Goal: Task Accomplishment & Management: Manage account settings

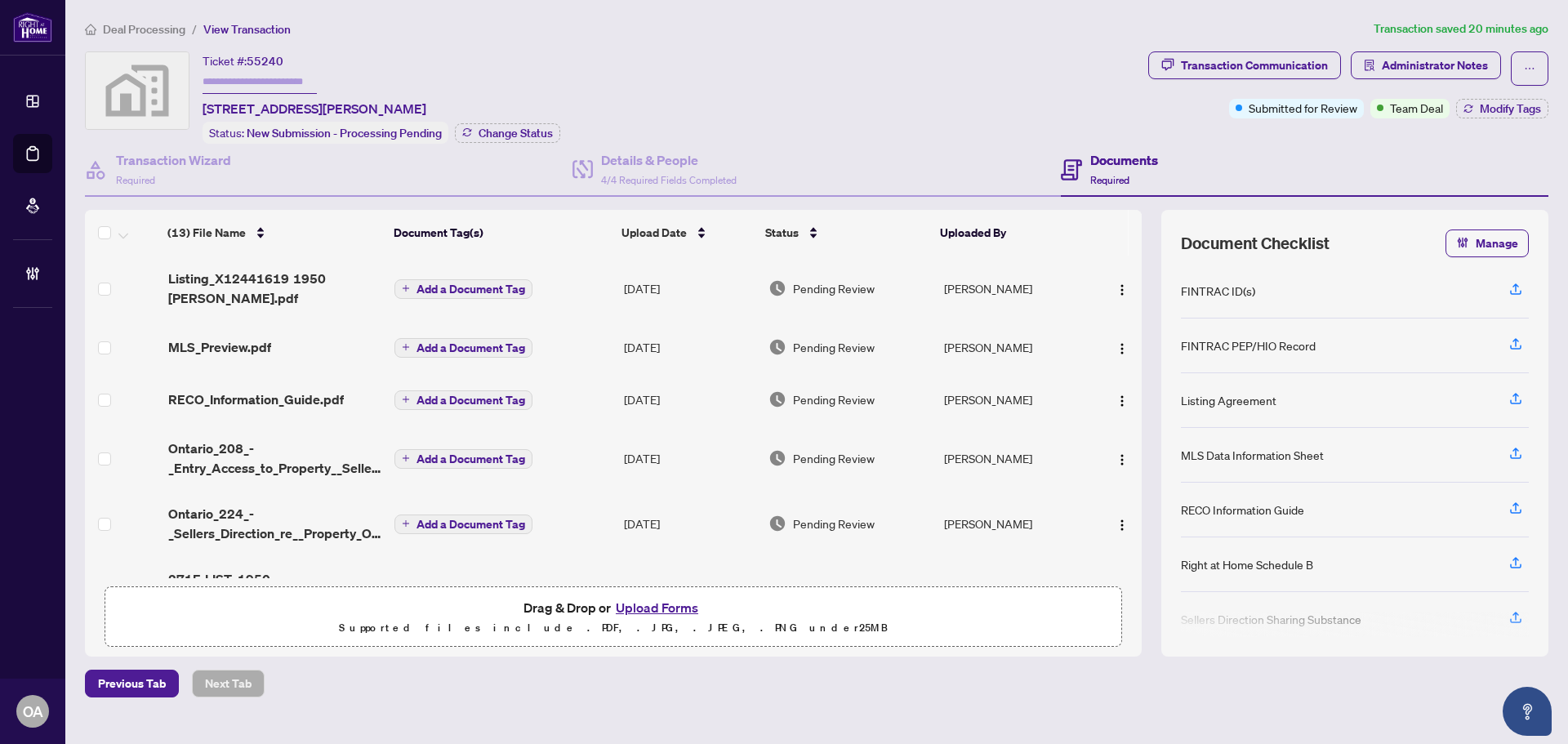
click at [218, 286] on span "Listing_X12441619 1950 BELMORE Ln.pdf" at bounding box center [275, 288] width 214 height 39
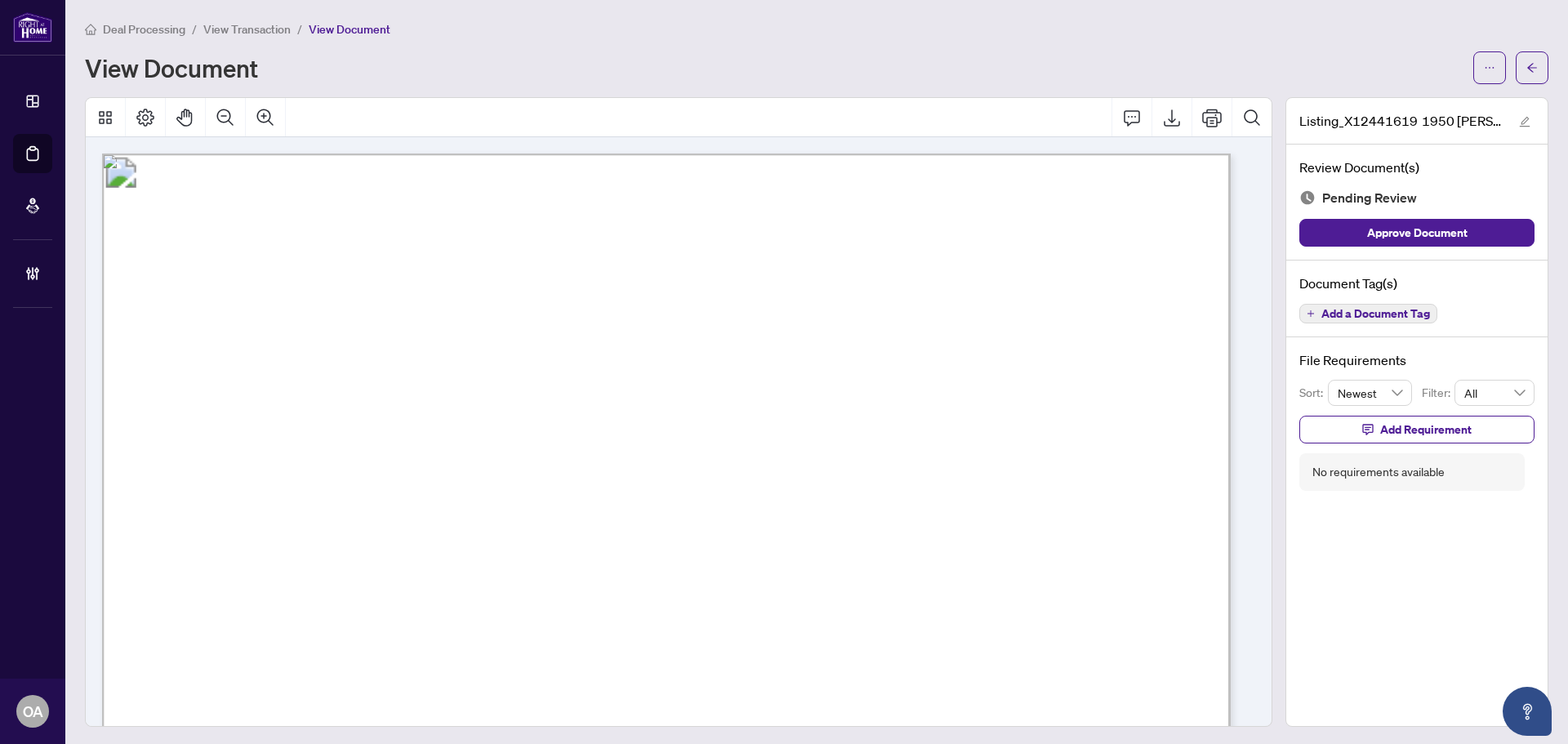
drag, startPoint x: 832, startPoint y: 552, endPoint x: 962, endPoint y: 552, distance: 130.0
click at [962, 153] on p "1950 Belmore Lane Blackburn Hamlet, ON K1B 4Z8 Residential Condo & Other - Cond…" at bounding box center [1411, 153] width 2619 height 0
click at [962, 552] on span "October 15, 2025" at bounding box center [948, 552] width 47 height 18
drag, startPoint x: 482, startPoint y: 596, endPoint x: 526, endPoint y: 596, distance: 44.0
click at [525, 153] on p "1950 Belmore Lane Blackburn Hamlet, ON K1B 4Z8 Residential Condo & Other - Cond…" at bounding box center [1411, 153] width 2619 height 0
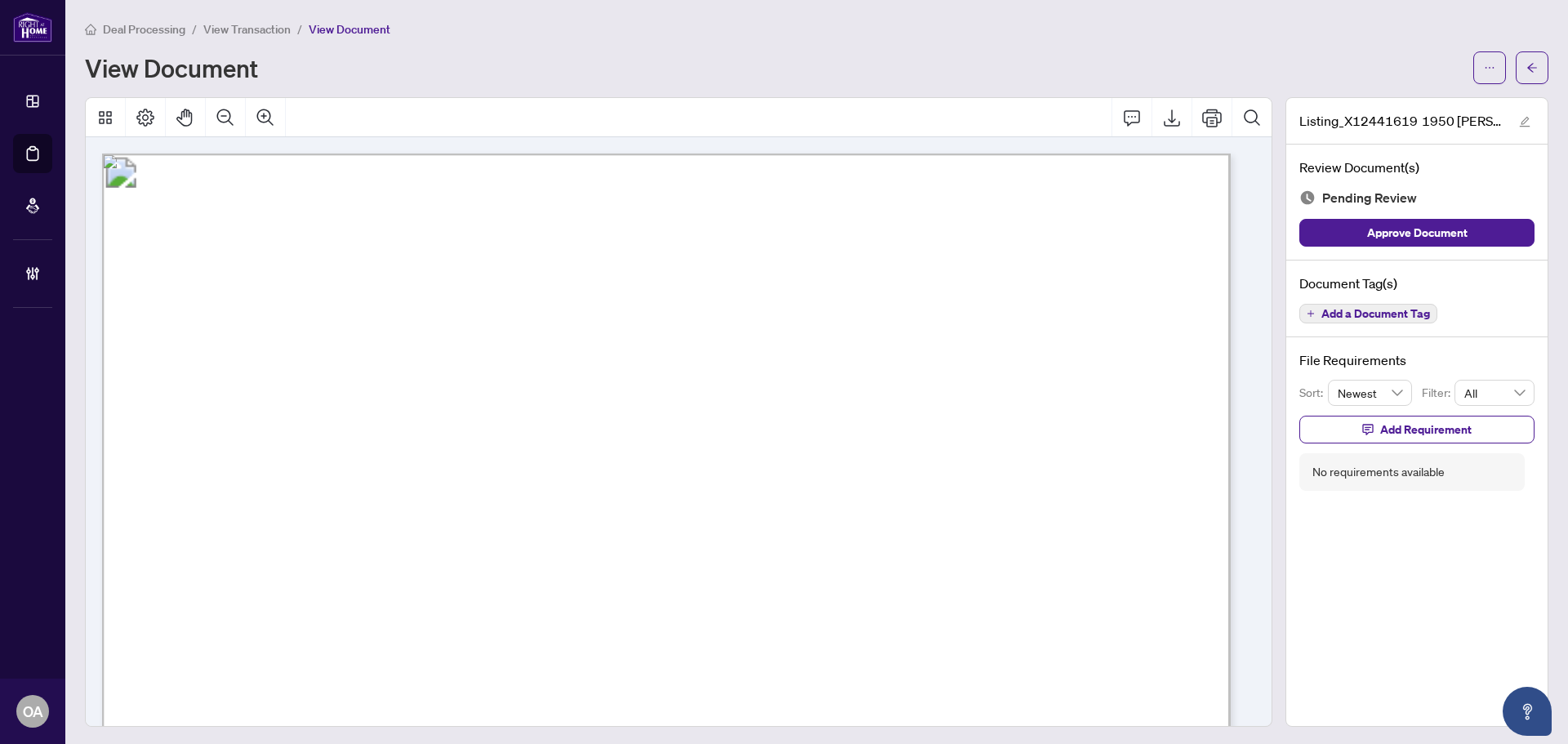
click at [465, 596] on span "October 1, 2025" at bounding box center [441, 599] width 47 height 18
click at [465, 595] on span "October 1, 2025" at bounding box center [441, 599] width 47 height 18
drag, startPoint x: 491, startPoint y: 595, endPoint x: 517, endPoint y: 584, distance: 28.2
click at [465, 595] on span "October 1, 2025" at bounding box center [441, 599] width 47 height 18
click at [1526, 70] on icon "arrow-left" at bounding box center [1531, 68] width 11 height 11
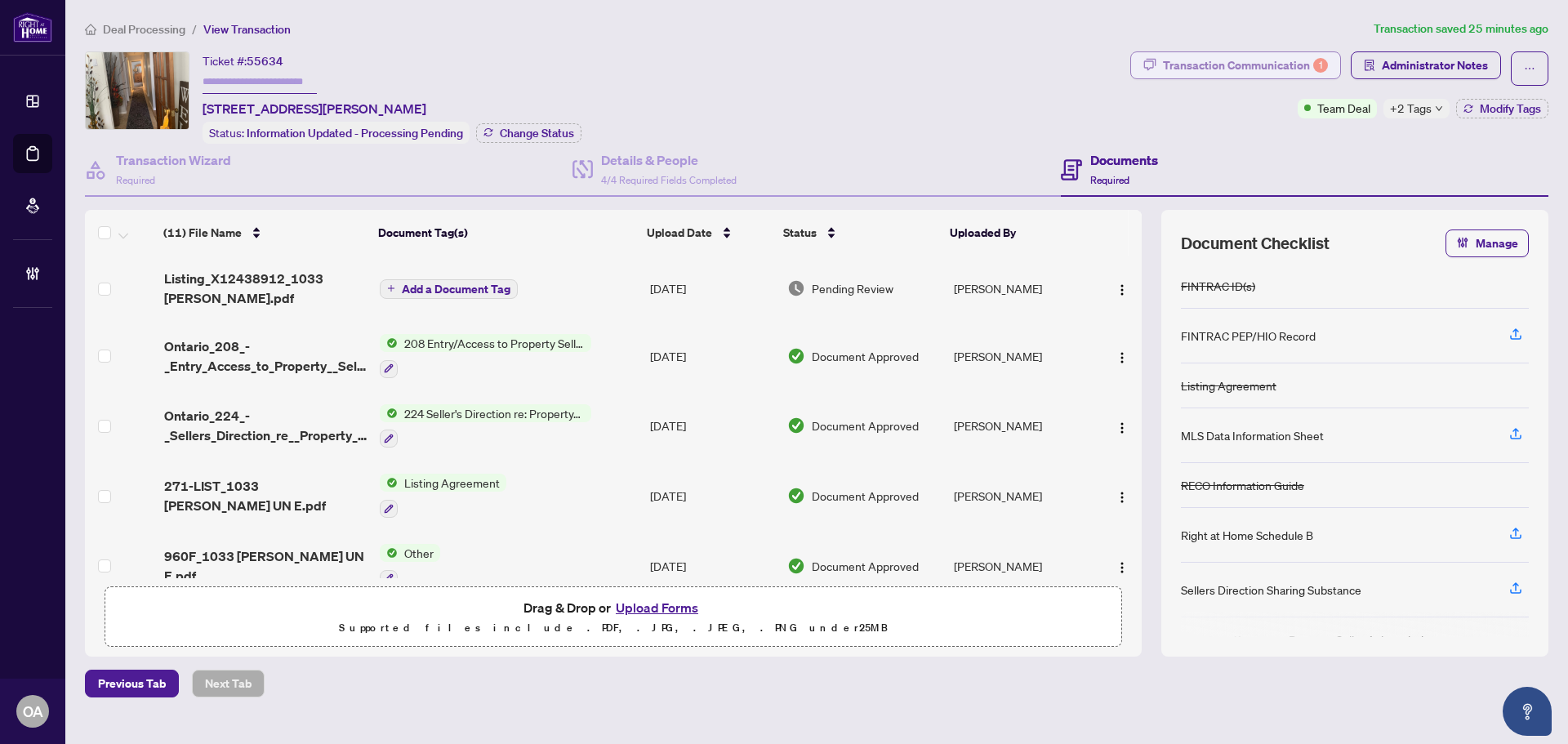
click at [1246, 63] on div "Transaction Communication 1" at bounding box center [1245, 65] width 165 height 27
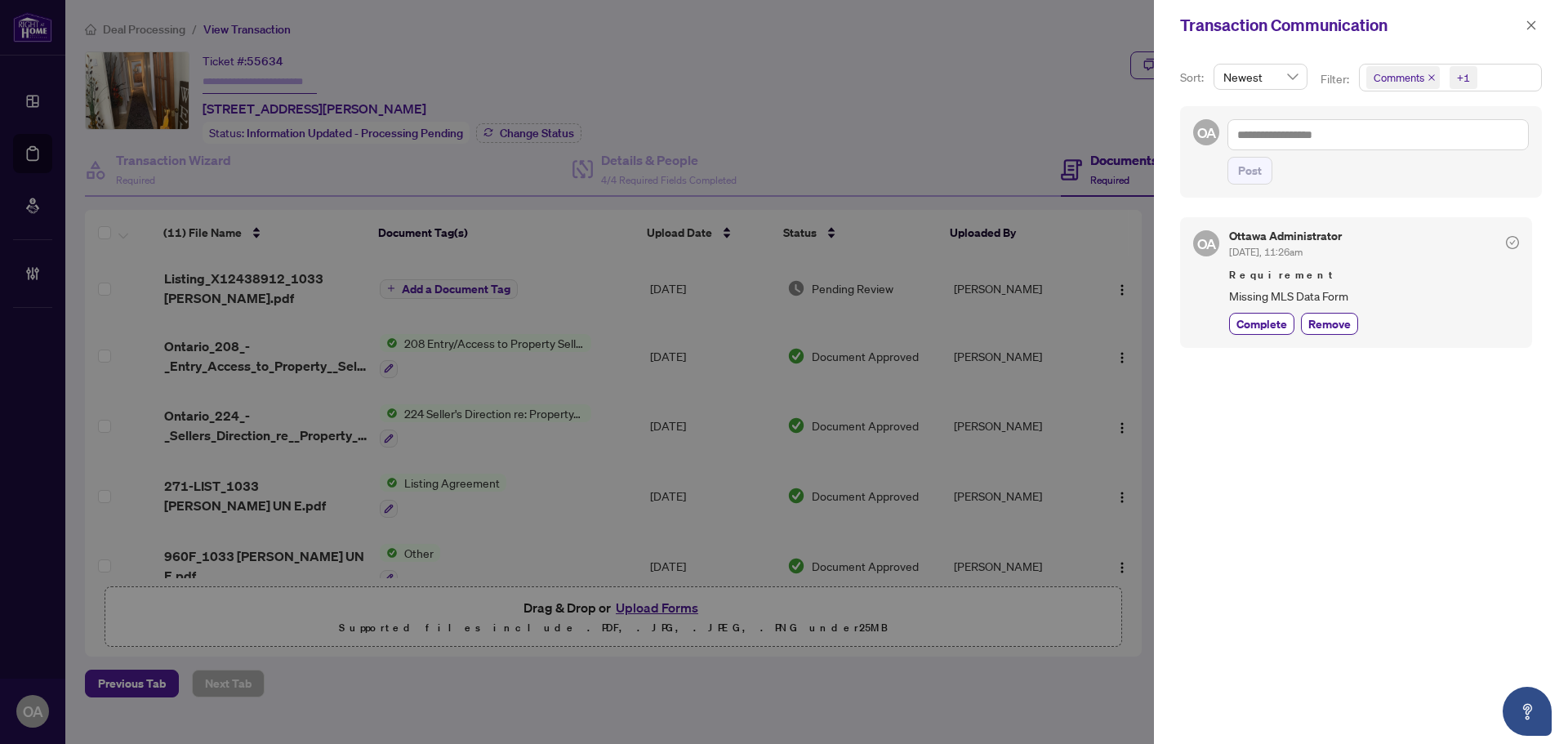
click at [1272, 319] on span "Complete" at bounding box center [1261, 323] width 50 height 17
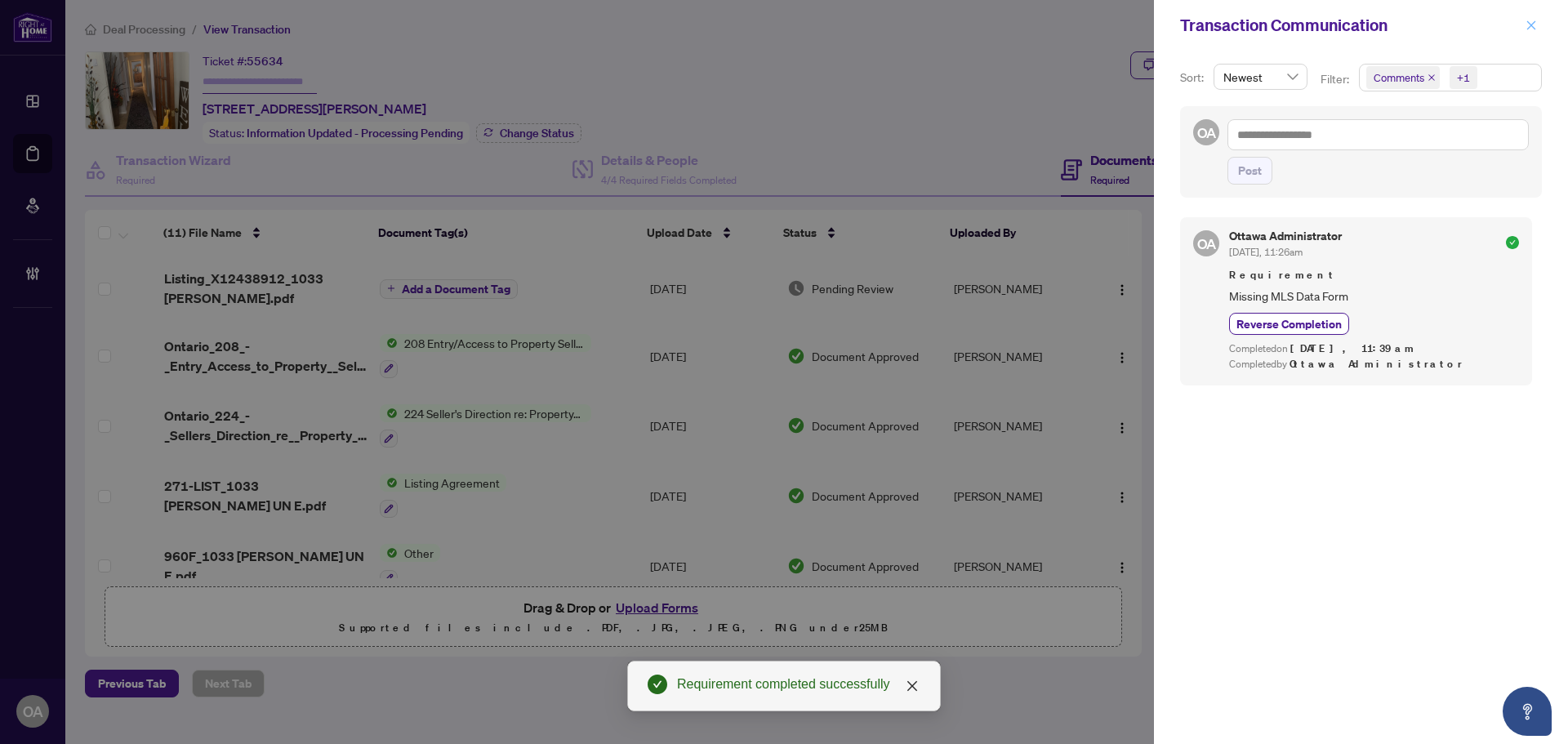
click at [1524, 27] on button "button" at bounding box center [1530, 25] width 21 height 20
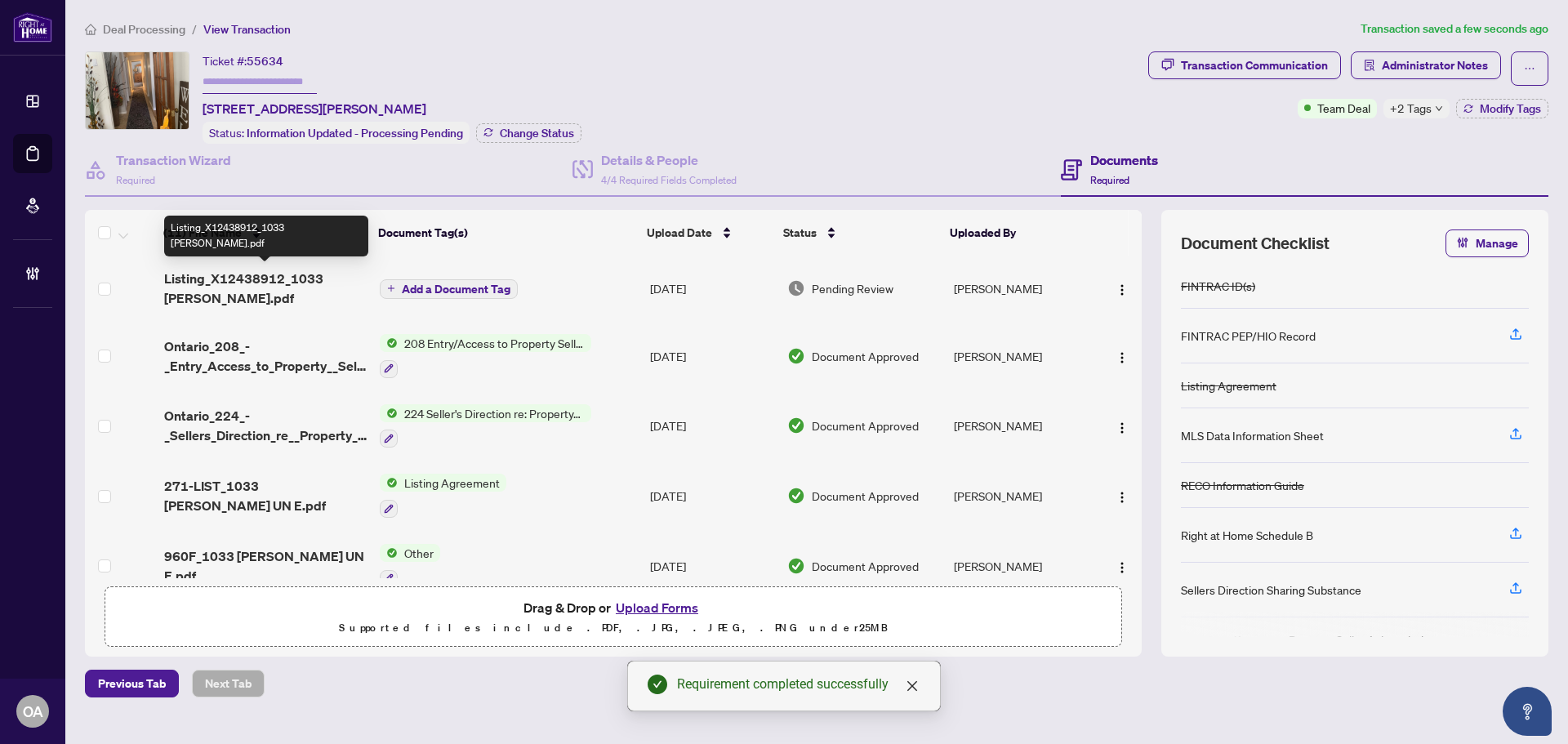
click at [280, 284] on span "Listing_X12438912_1033 CUMMINGS.pdf" at bounding box center [265, 288] width 203 height 39
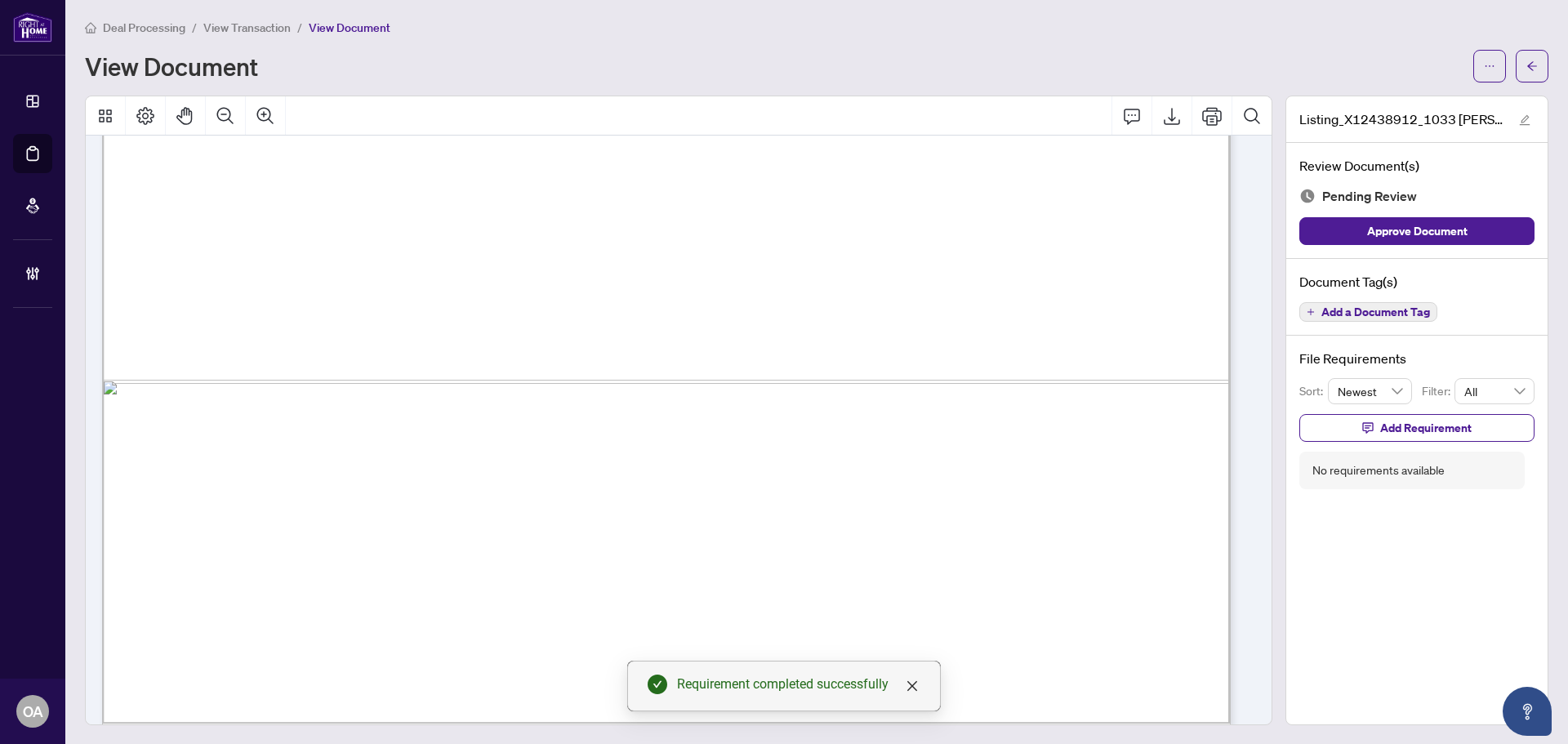
scroll to position [1040, 0]
click at [1356, 306] on span "Add a Document Tag" at bounding box center [1375, 311] width 109 height 11
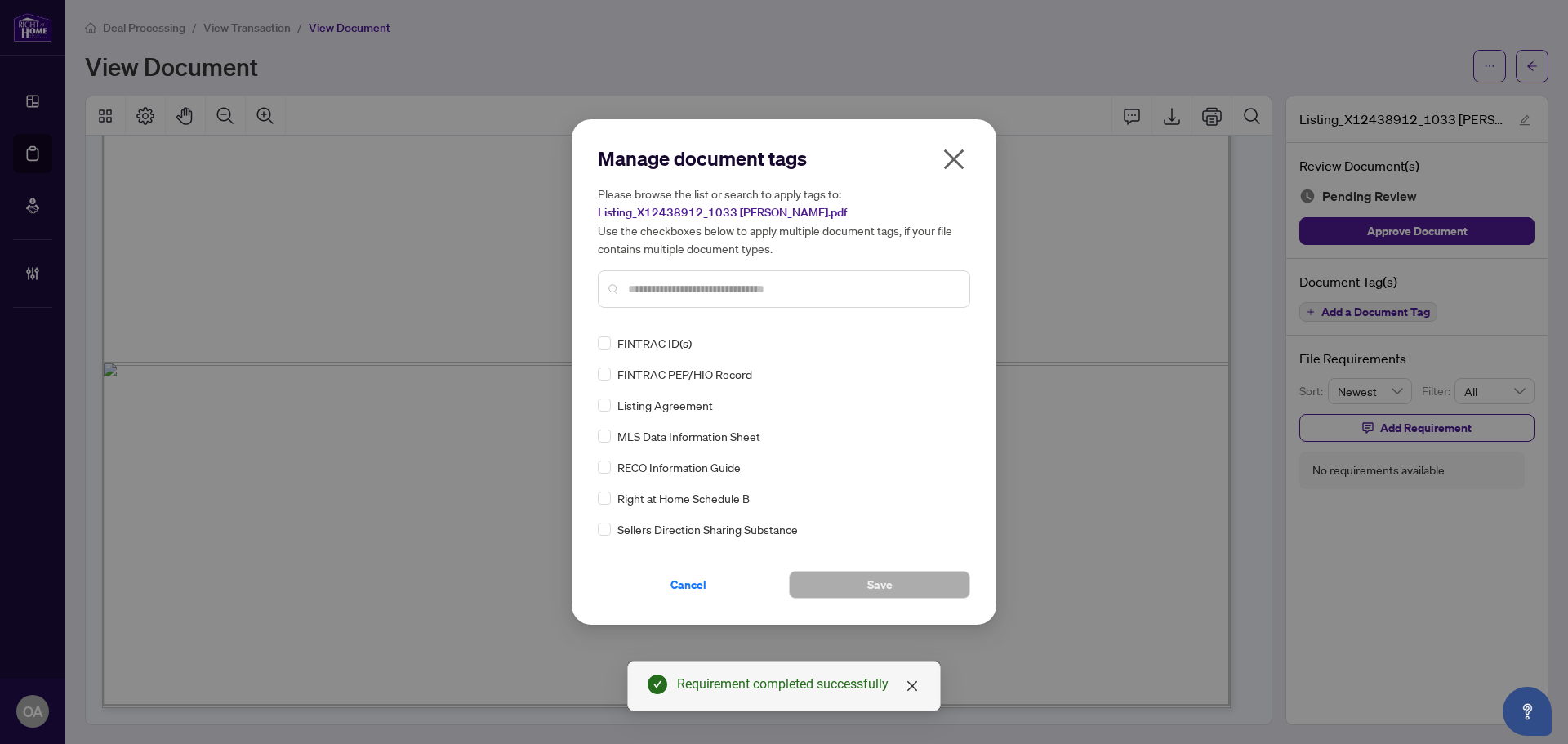
click at [604, 452] on div "FINTRAC ID(s) FINTRAC PEP/HIO Record Listing Agreement MLS Data Information She…" at bounding box center [784, 435] width 372 height 204
click at [945, 332] on div "Manage document tags Please browse the list or search to apply tags to: Listing…" at bounding box center [784, 372] width 372 height 453
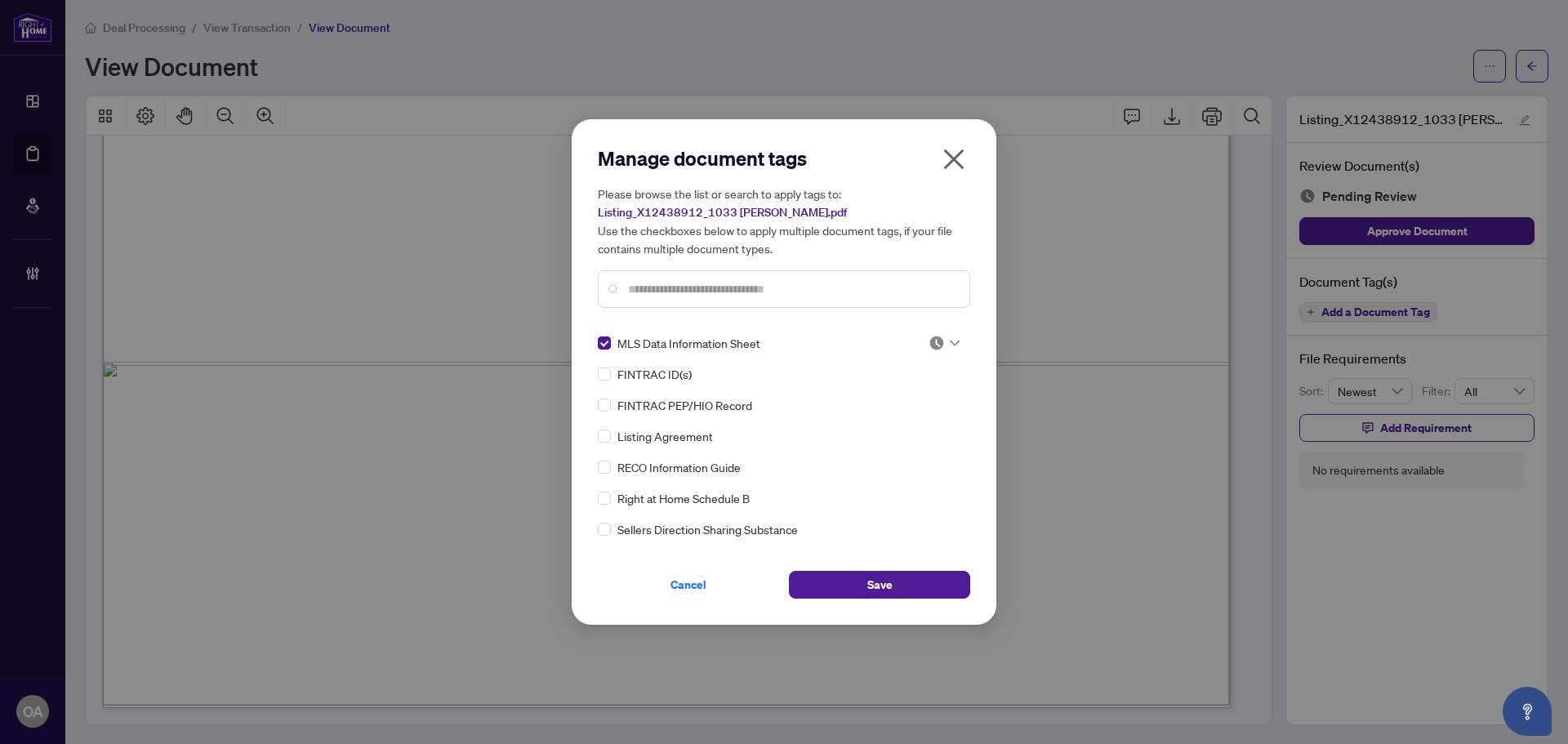
click at [938, 335] on img at bounding box center [936, 342] width 16 height 16
drag, startPoint x: 905, startPoint y: 432, endPoint x: 904, endPoint y: 447, distance: 15.0
click at [904, 431] on div "Approved" at bounding box center [890, 422] width 124 height 27
click at [917, 585] on button "Save" at bounding box center [879, 584] width 181 height 27
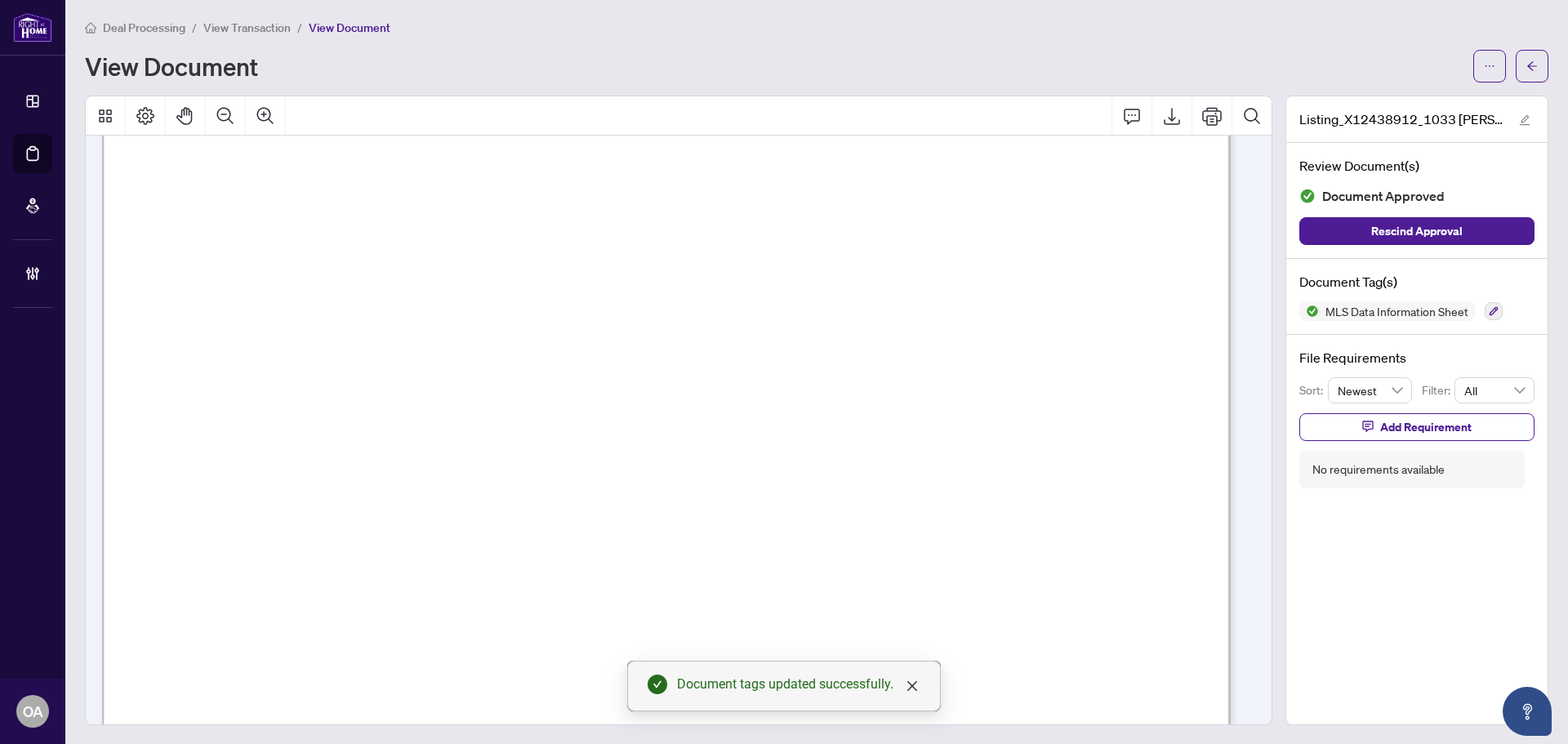
scroll to position [0, 0]
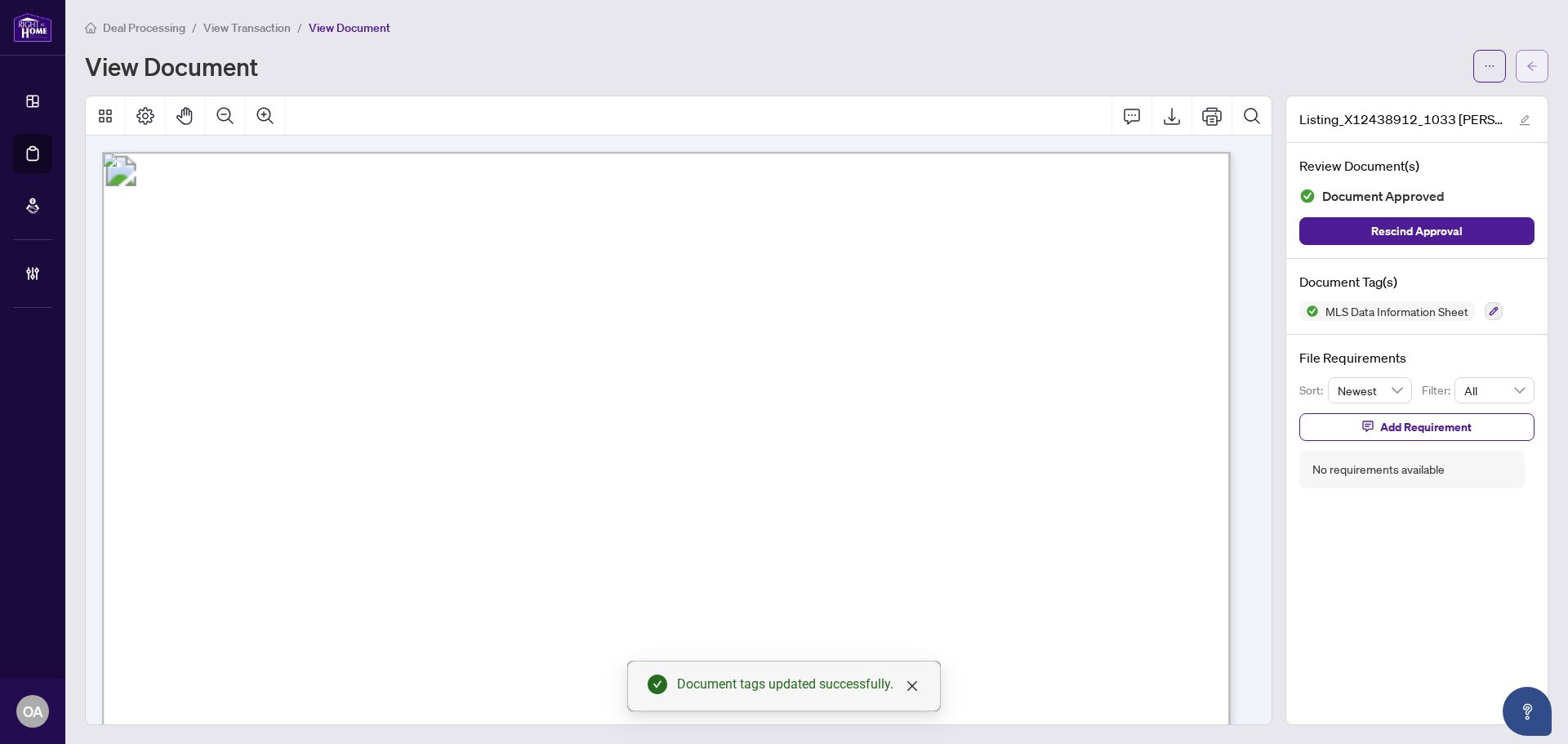
click at [1529, 65] on button "button" at bounding box center [1532, 66] width 33 height 32
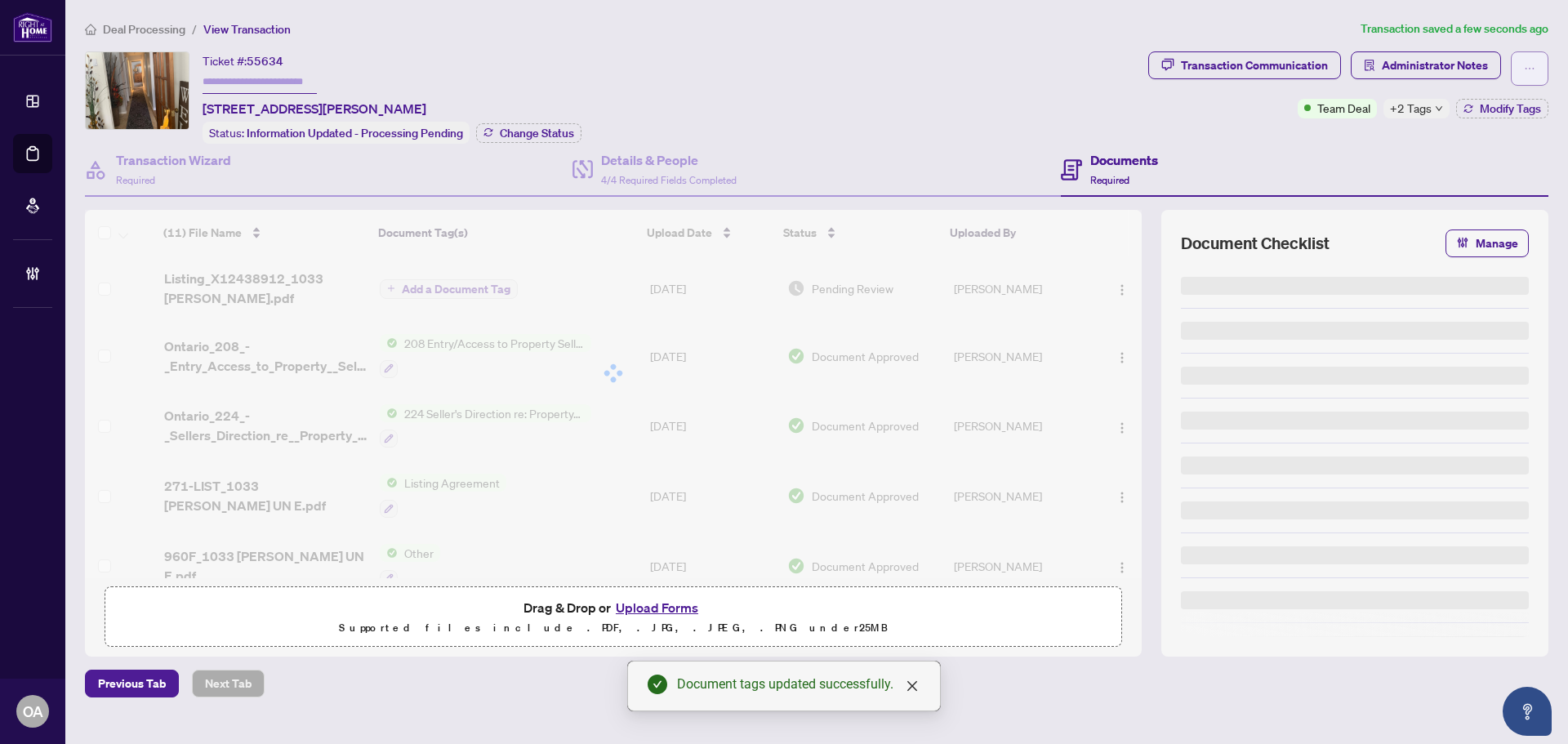
click at [1520, 74] on button "button" at bounding box center [1530, 68] width 38 height 34
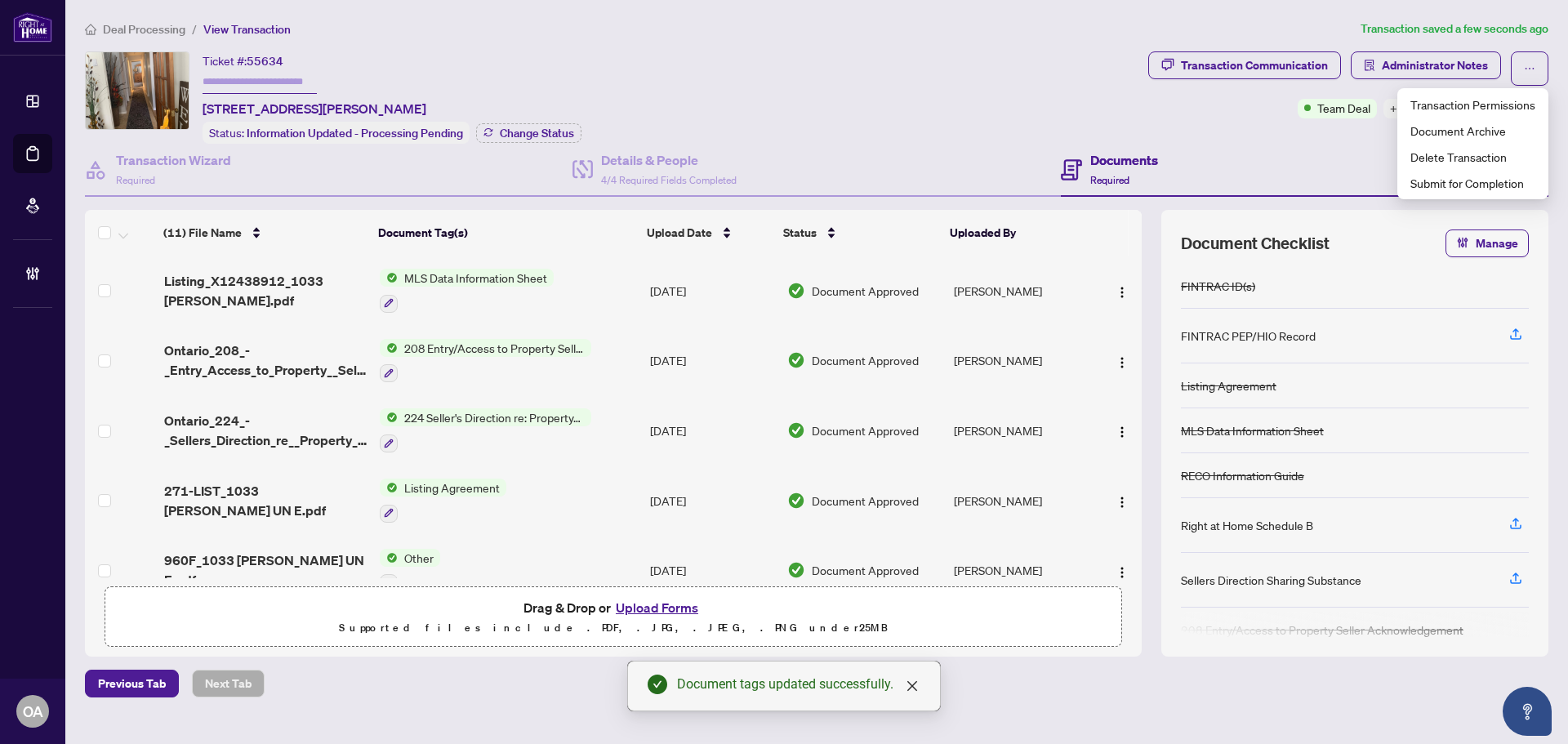
click at [1302, 183] on div "Documents Required" at bounding box center [1305, 170] width 488 height 53
click at [1495, 109] on span "Modify Tags" at bounding box center [1511, 108] width 62 height 11
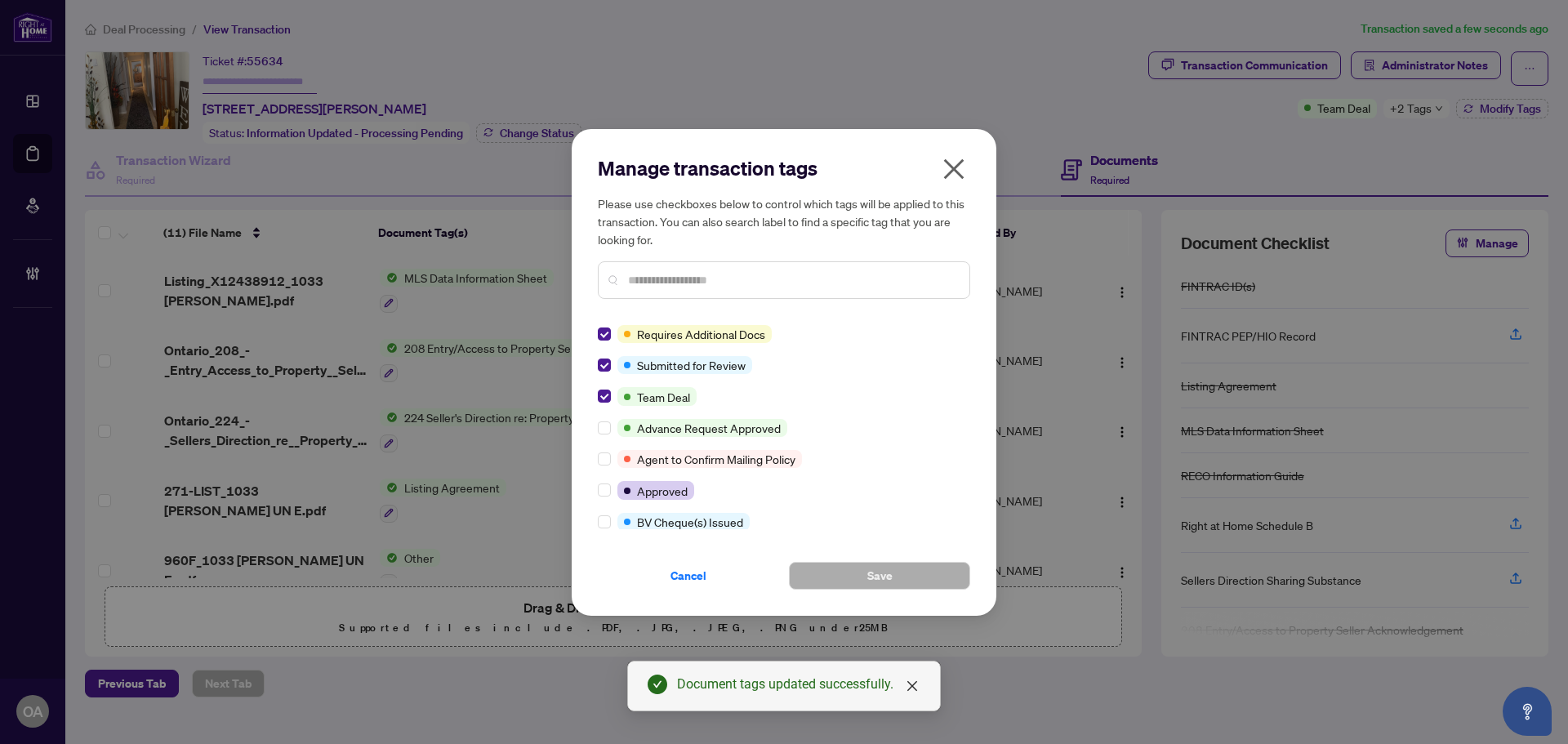
click at [594, 363] on div "Manage transaction tags Please use checkboxes below to control which tags will …" at bounding box center [784, 372] width 424 height 487
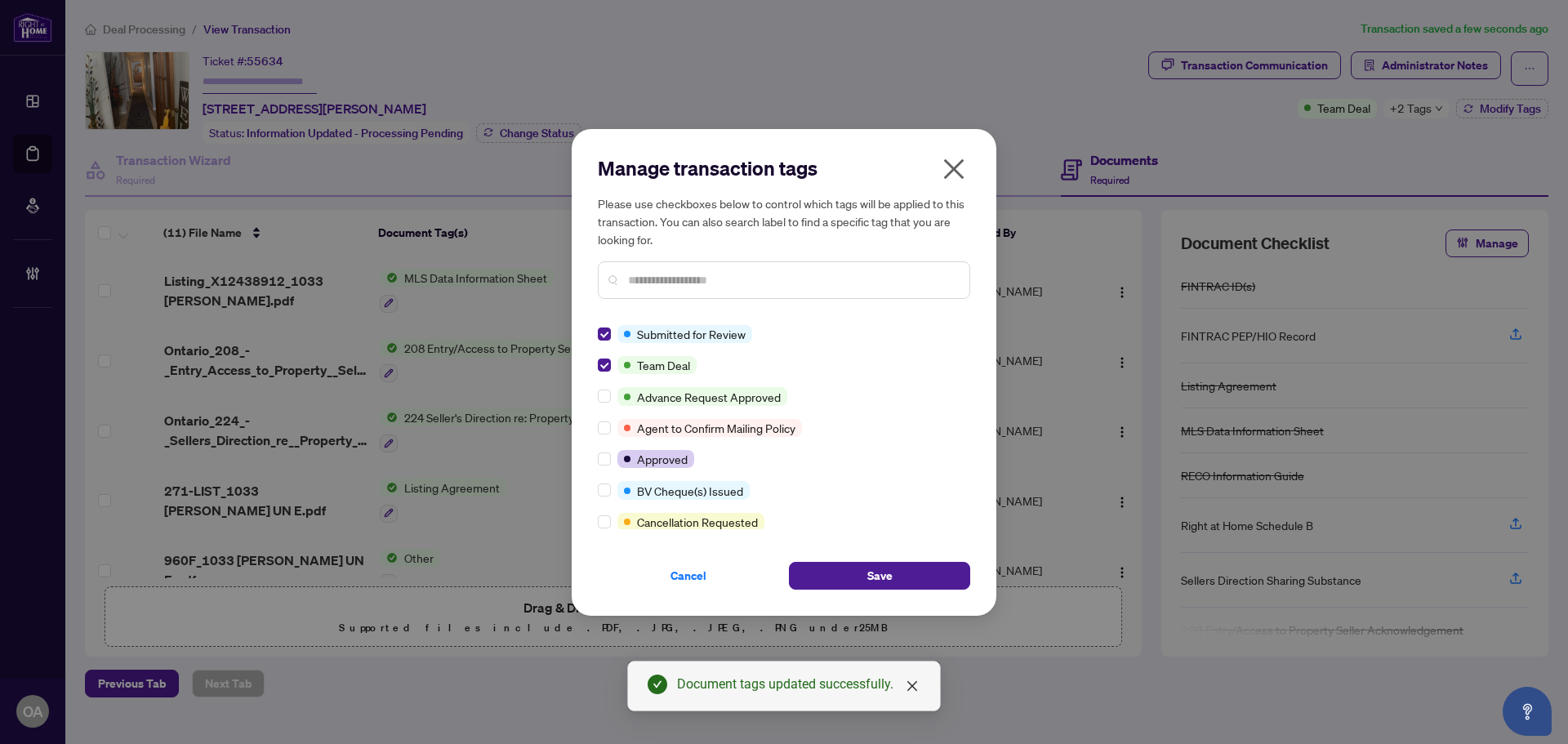
click at [601, 351] on div "Submitted for Review Team Deal Advance Request Approved Agent to Confirm Mailin…" at bounding box center [784, 427] width 372 height 204
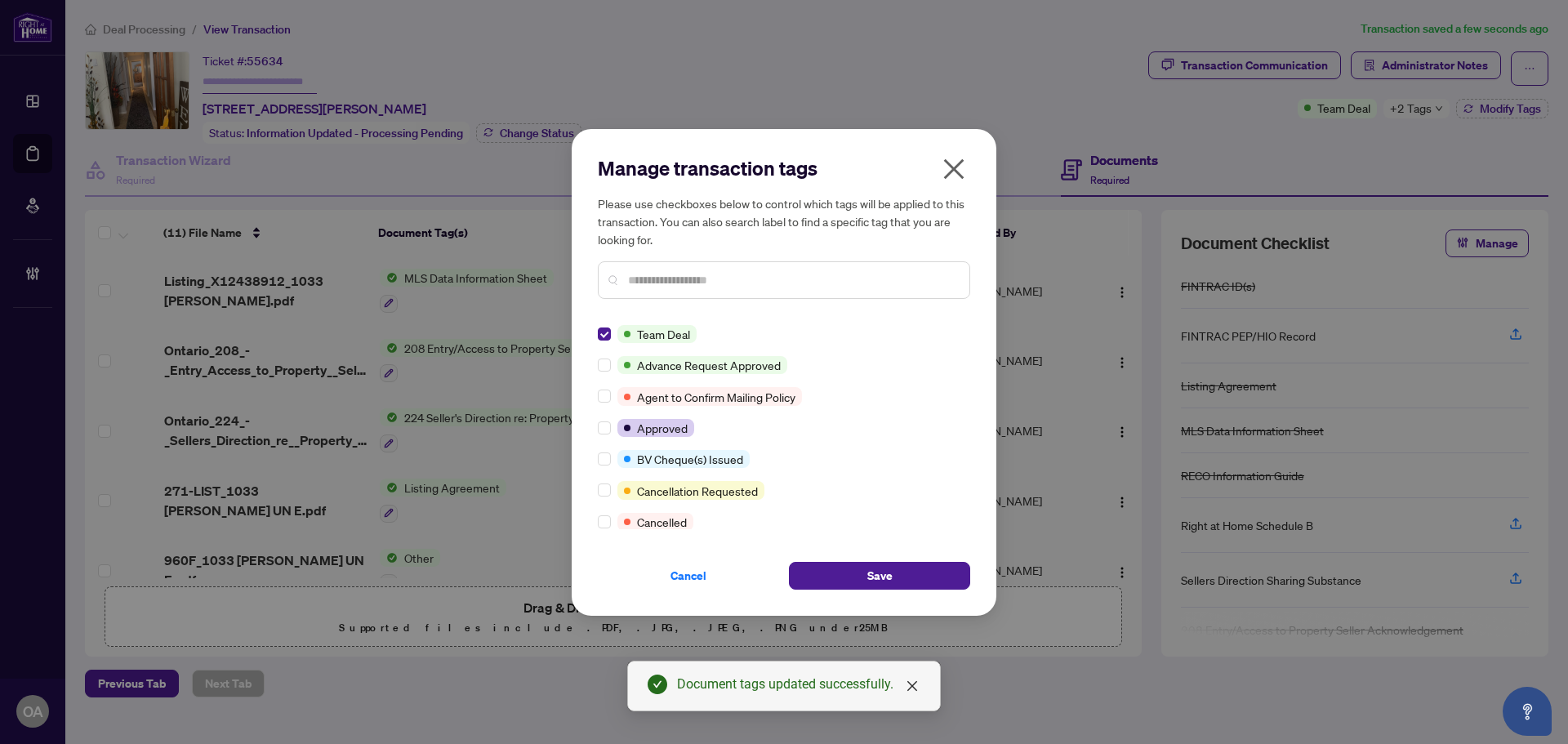
click at [610, 437] on div "Team Deal Advance Request Approved Agent to Confirm Mailing Policy Approved BV …" at bounding box center [784, 427] width 372 height 204
click at [607, 420] on label at bounding box center [604, 428] width 13 height 18
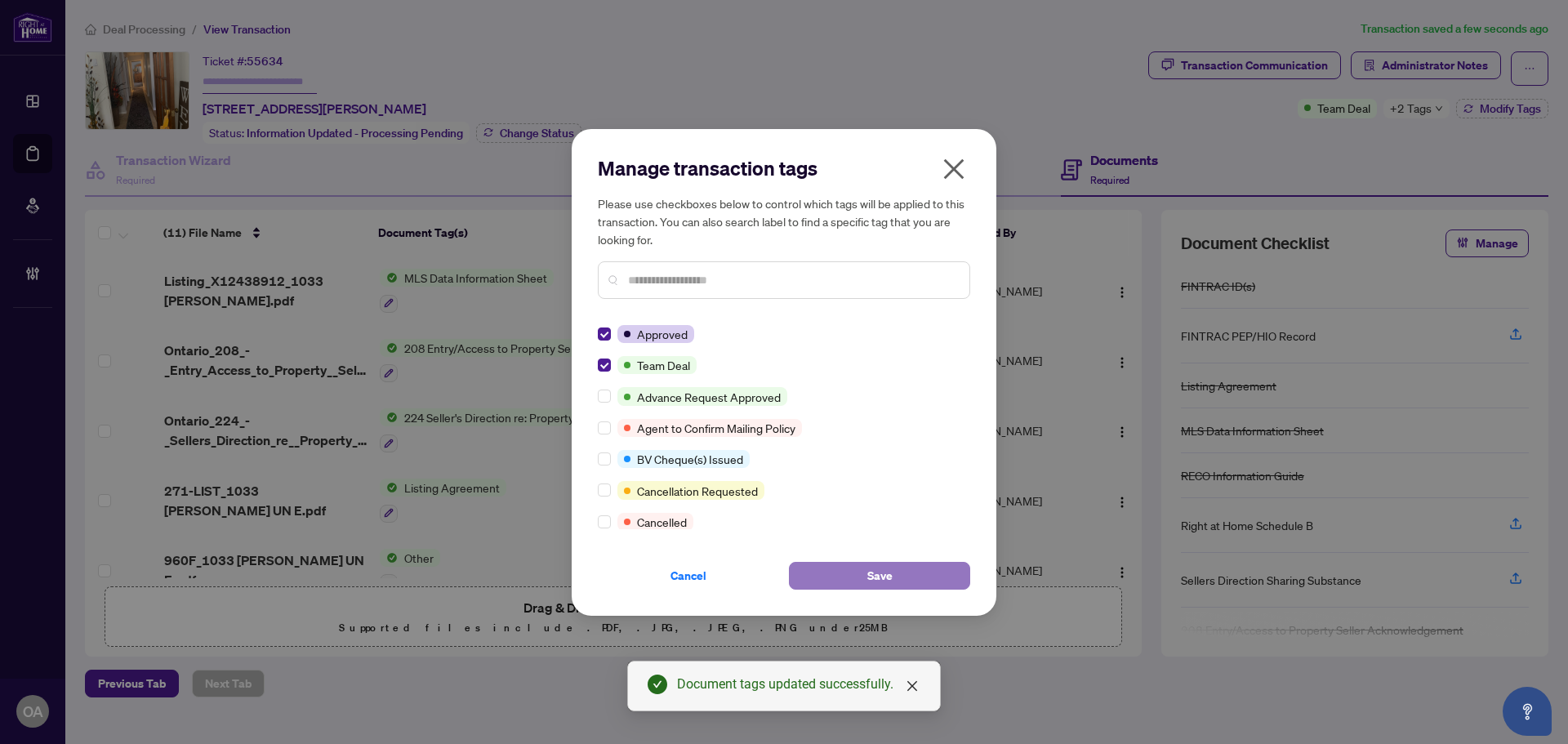
click at [879, 568] on span "Save" at bounding box center [880, 576] width 26 height 27
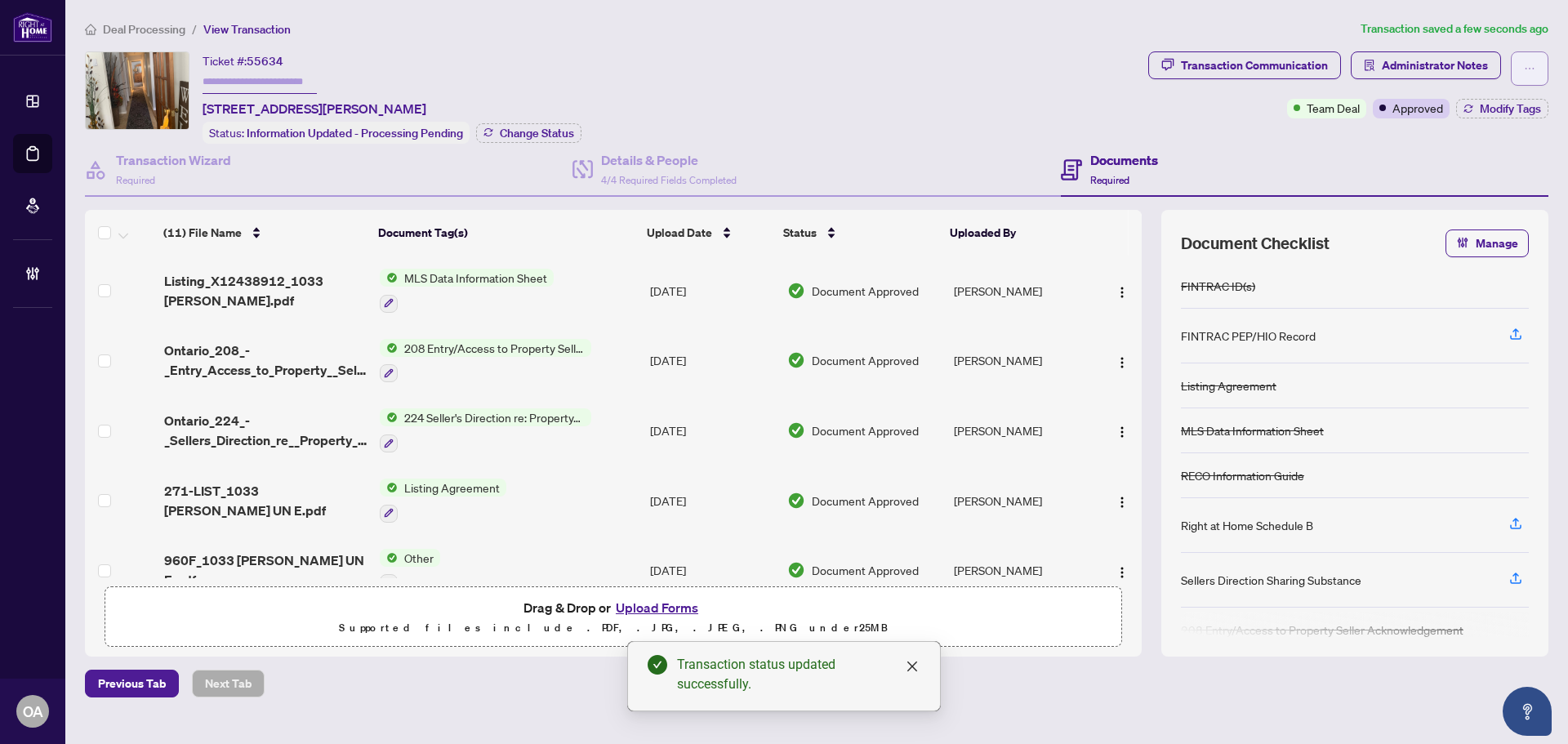
click at [1528, 62] on span "button" at bounding box center [1529, 68] width 11 height 27
click at [1496, 178] on span "Submit for Completion" at bounding box center [1472, 182] width 125 height 18
type textarea "**********"
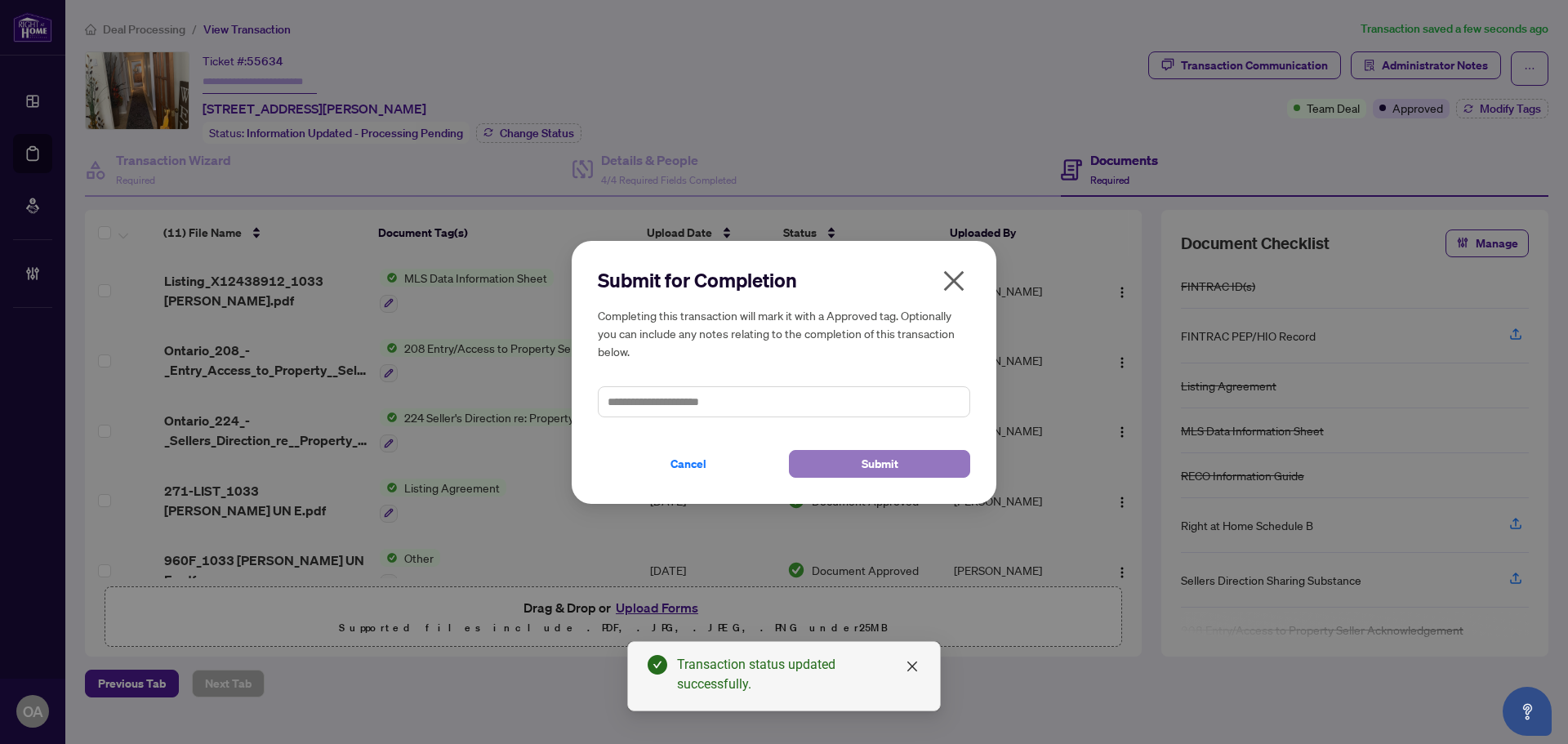
click at [915, 464] on button "Submit" at bounding box center [879, 464] width 181 height 27
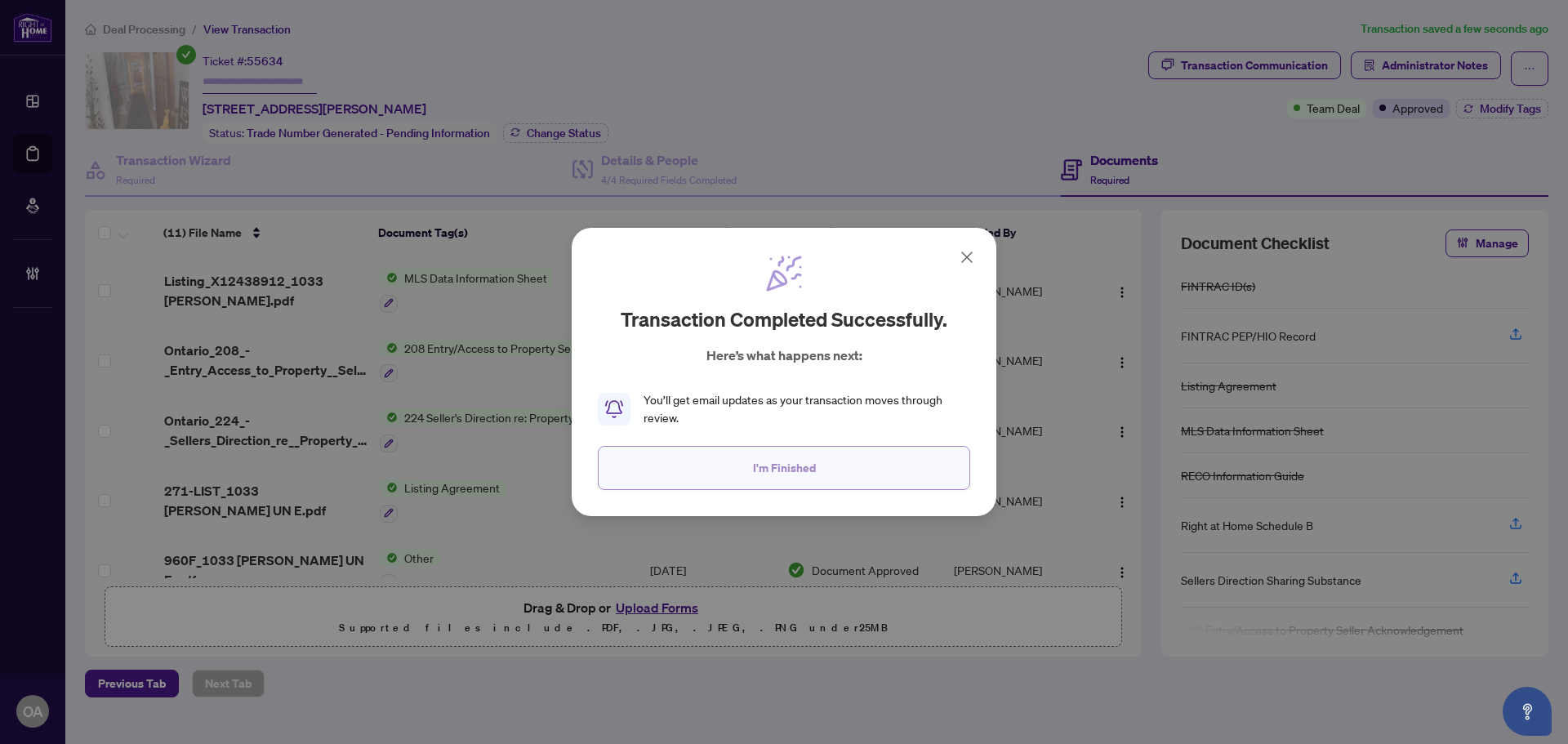
click at [772, 475] on span "I'm Finished" at bounding box center [784, 468] width 62 height 27
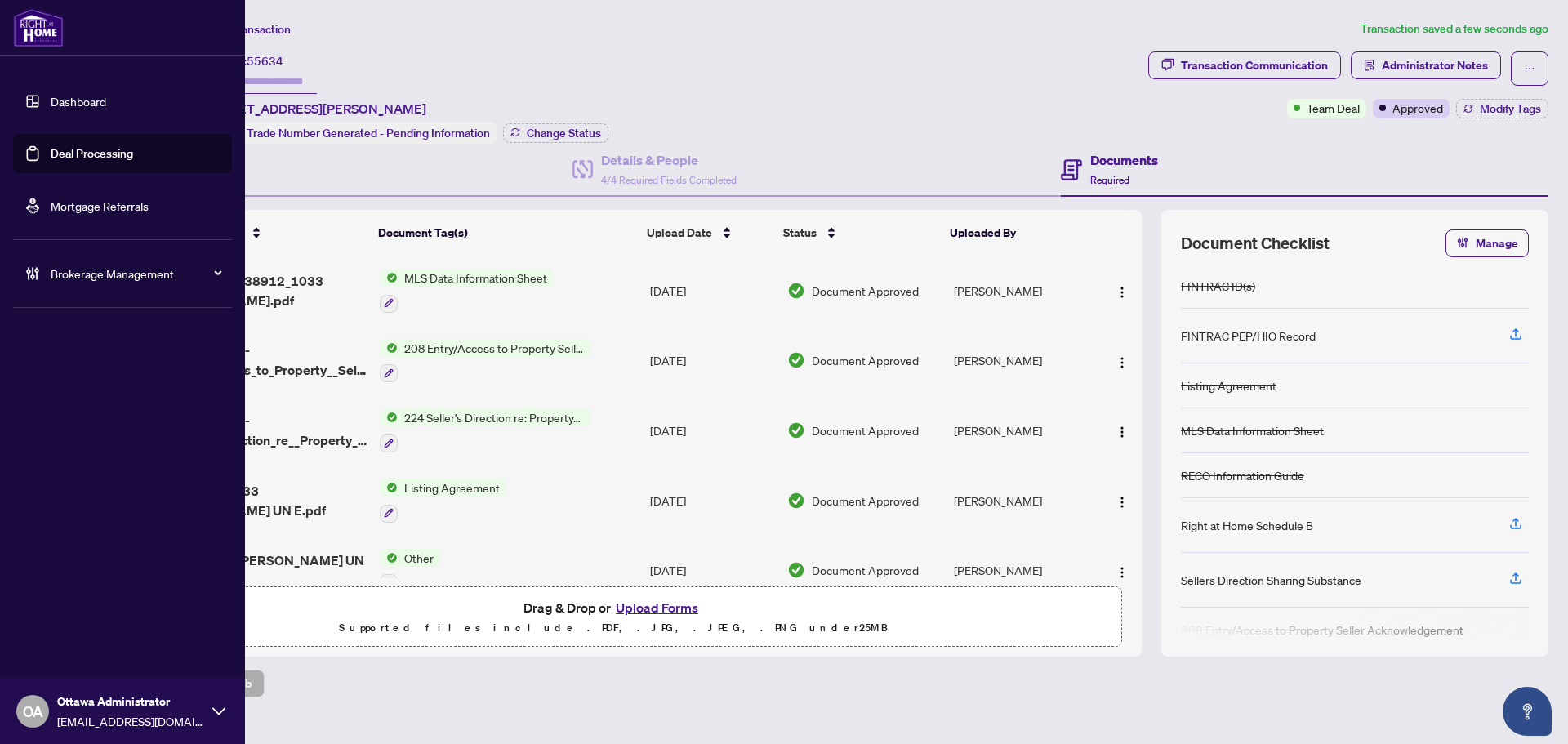
click at [50, 146] on link "Deal Processing" at bounding box center [92, 153] width 82 height 15
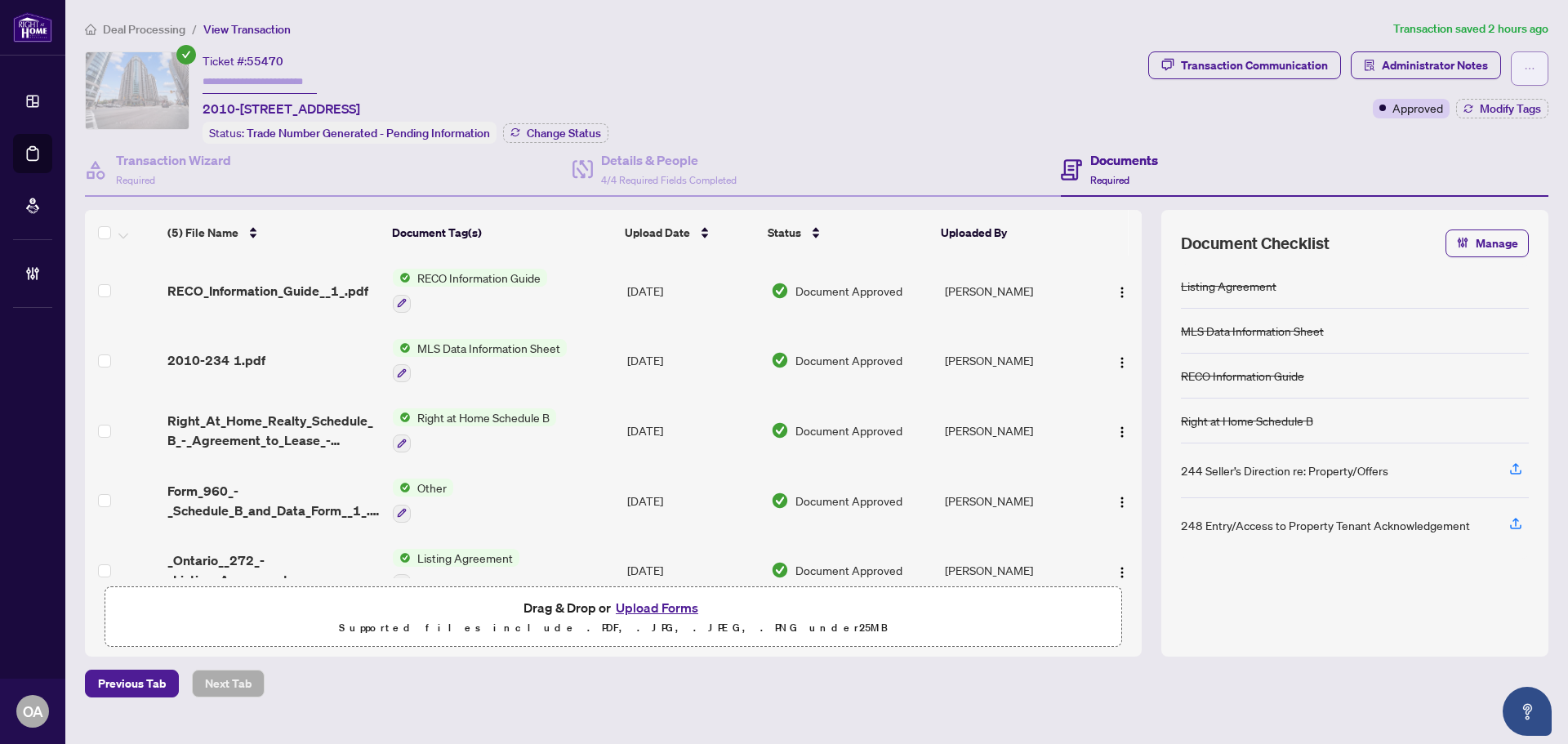
click at [1523, 68] on button "button" at bounding box center [1530, 68] width 38 height 34
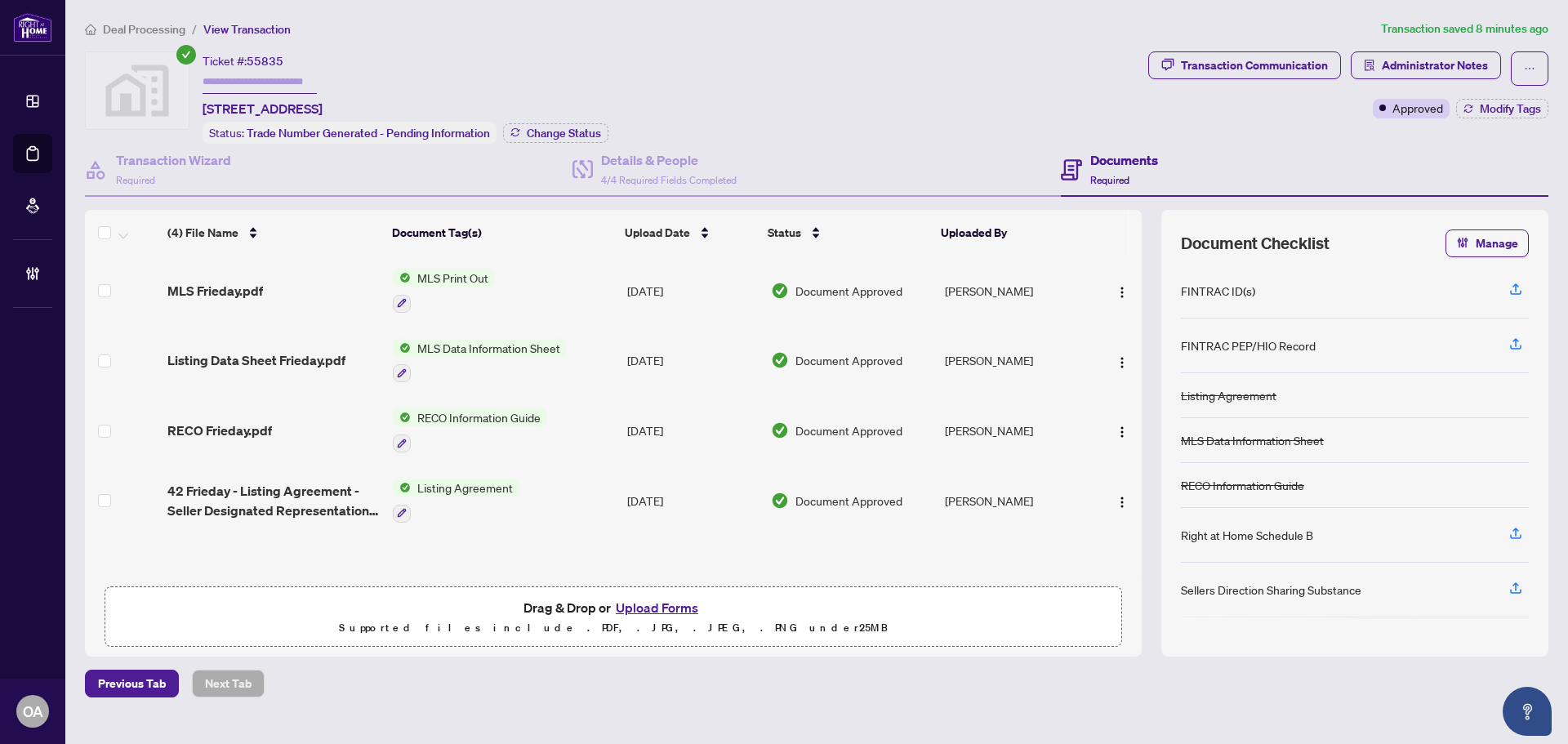
click at [1554, 58] on main "Deal Processing / View Transaction Transaction saved 8 minutes ago Ticket #: 55…" at bounding box center [816, 372] width 1502 height 744
drag, startPoint x: 1546, startPoint y: 64, endPoint x: 1543, endPoint y: 74, distance: 10.4
click at [1546, 66] on button "button" at bounding box center [1530, 68] width 38 height 34
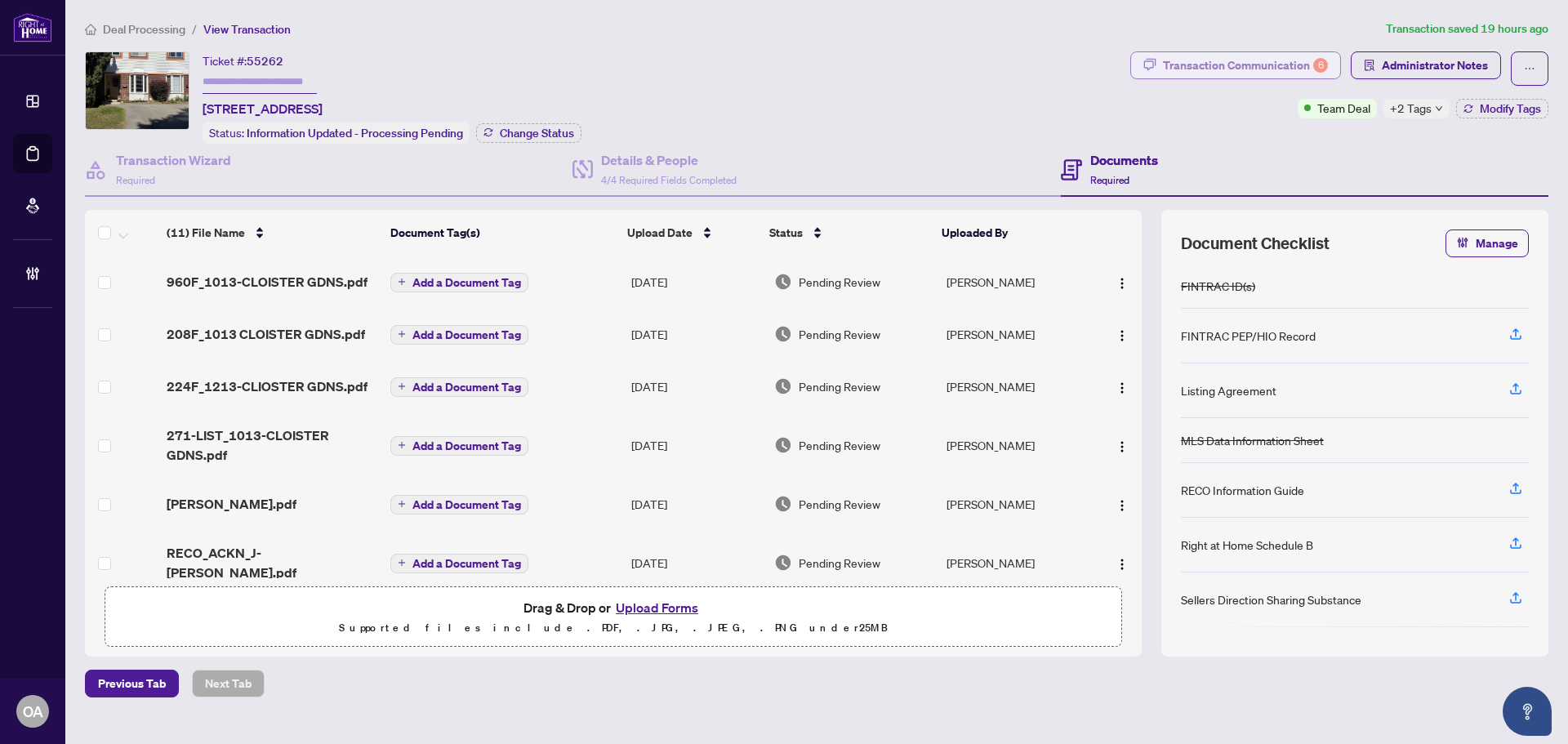
click at [1209, 62] on div "Transaction Communication 6" at bounding box center [1245, 65] width 165 height 27
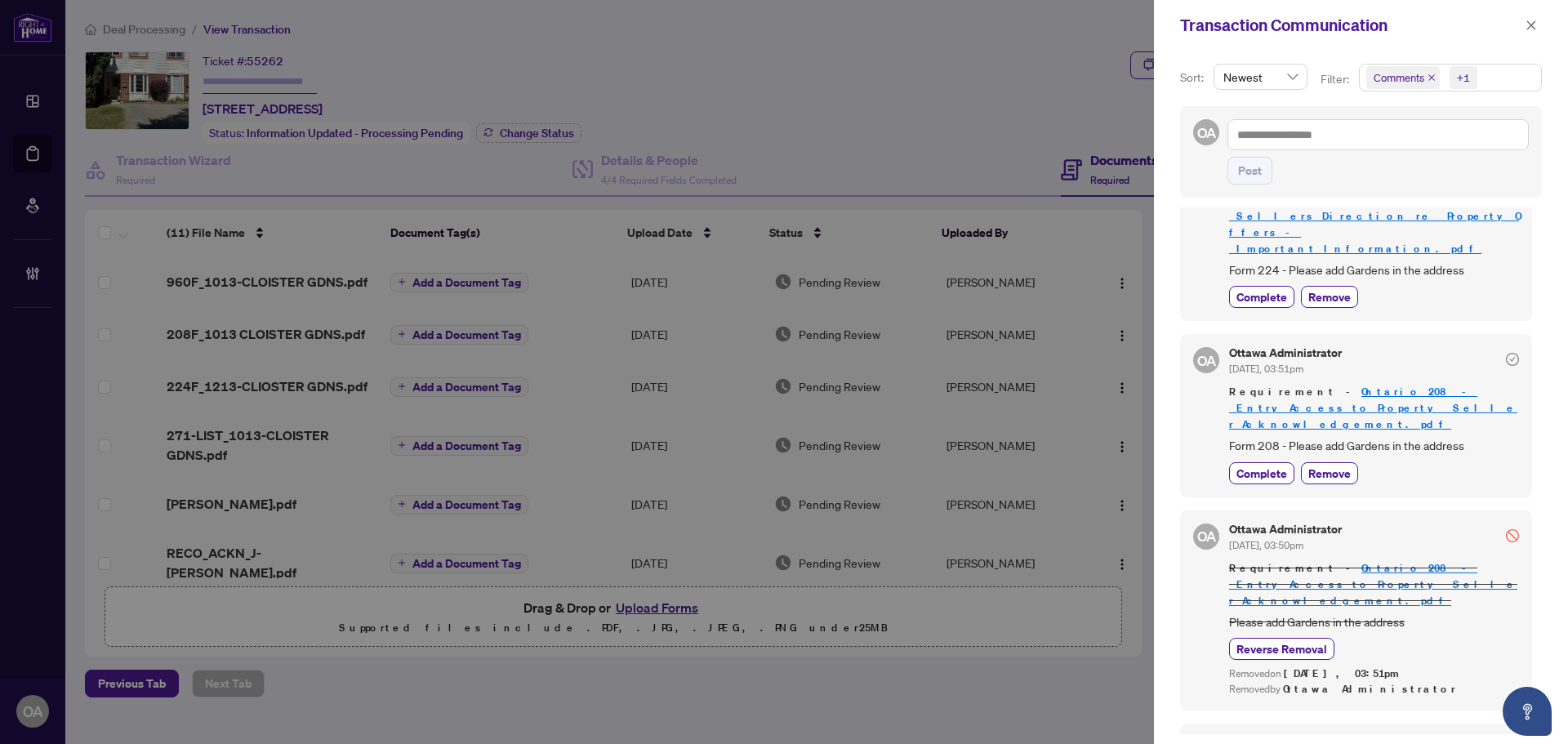
scroll to position [614, 0]
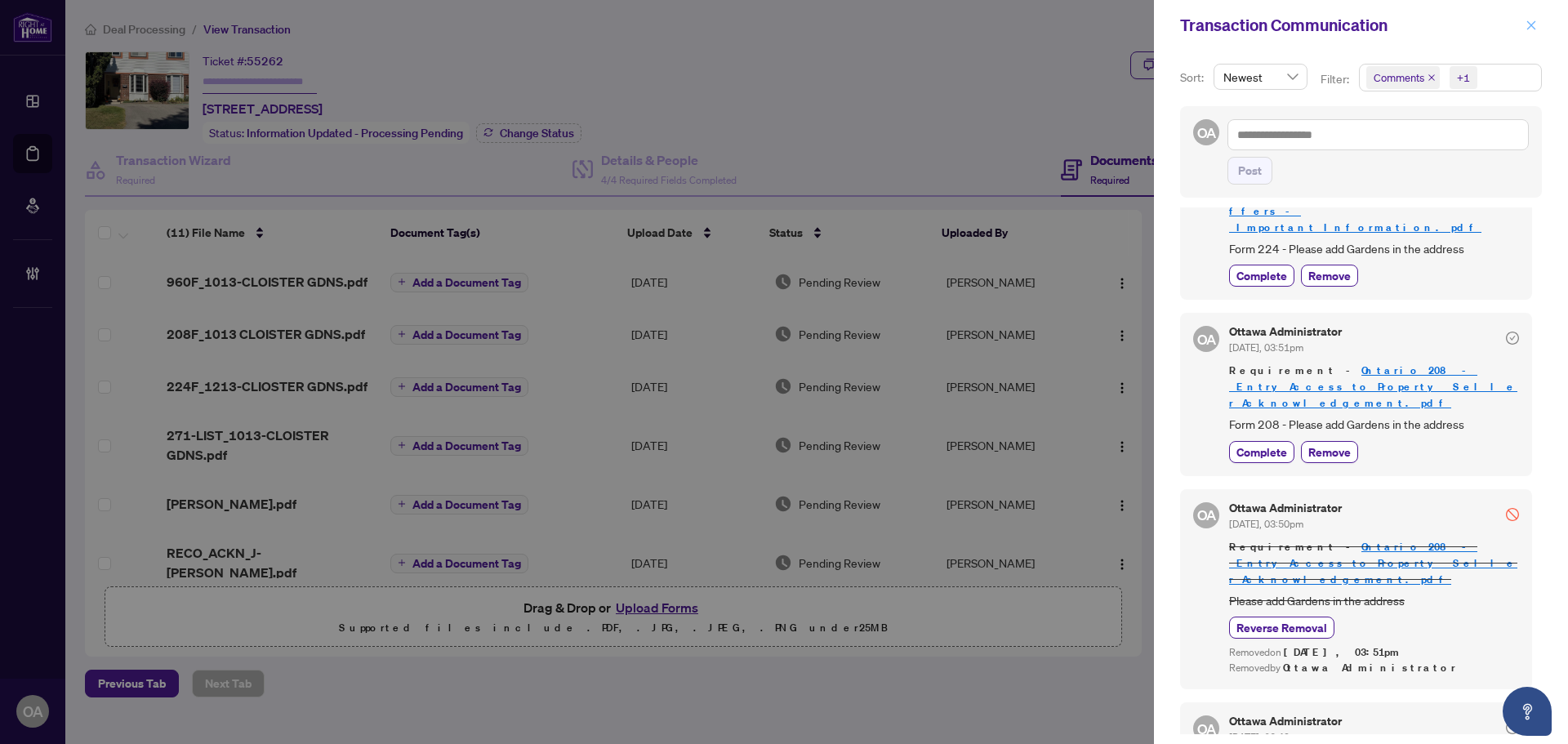
click at [1536, 23] on button "button" at bounding box center [1530, 25] width 21 height 20
